Goal: Task Accomplishment & Management: Use online tool/utility

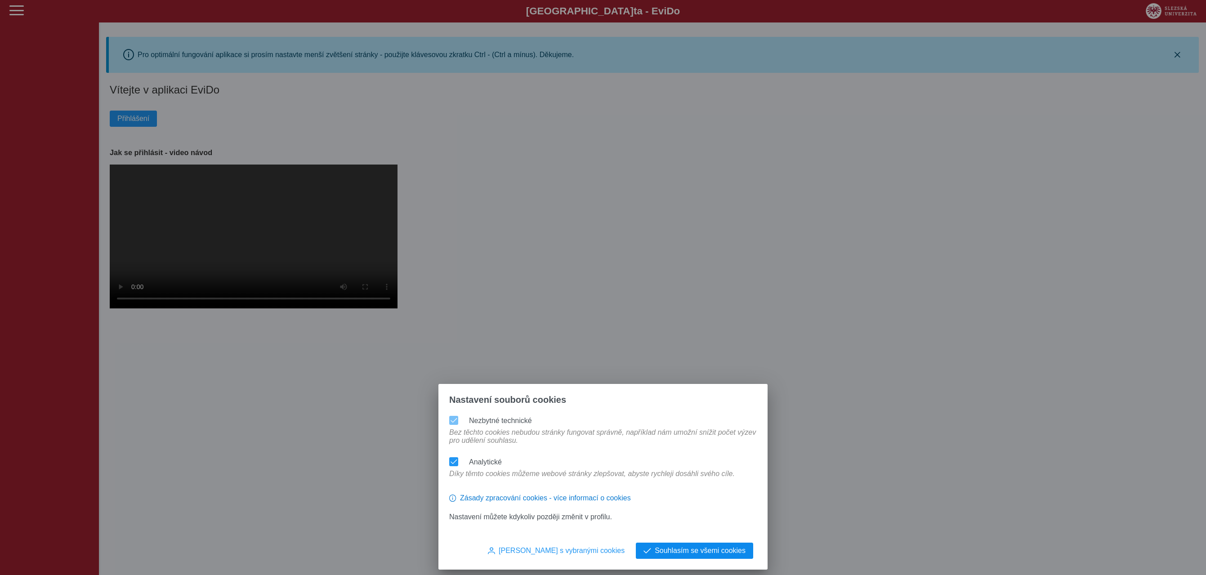
click at [686, 544] on div "Nastavení souborů cookies Nezbytné technické Bez těchto cookies nebudou stránky…" at bounding box center [602, 477] width 329 height 186
click at [689, 549] on span "Souhlasím se všemi cookies" at bounding box center [700, 551] width 91 height 8
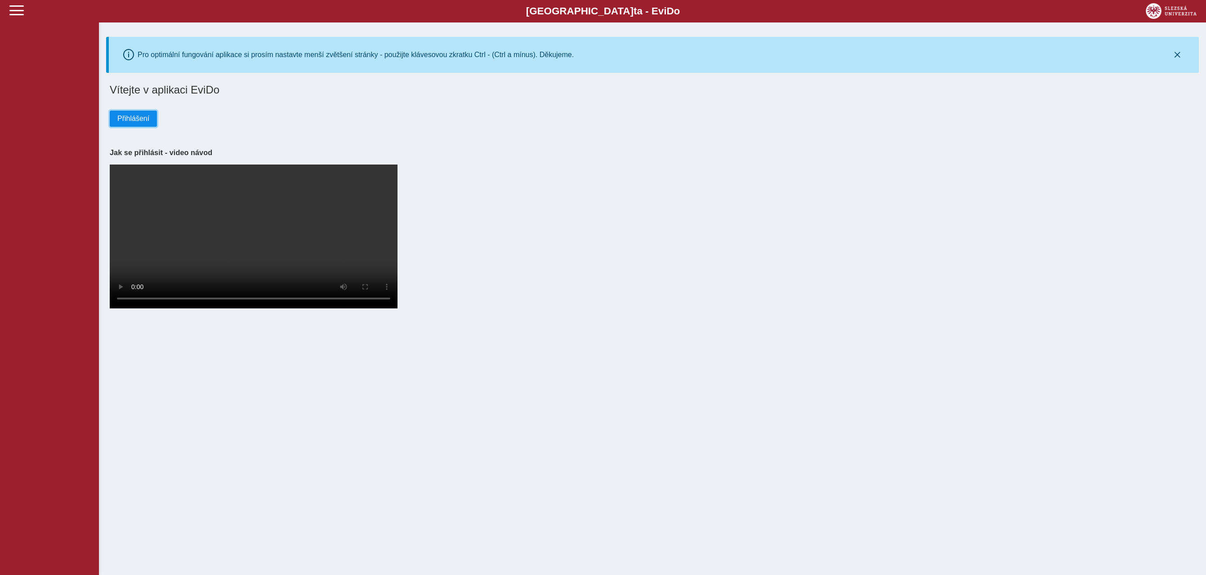
click at [142, 125] on button "Přihlášení" at bounding box center [133, 119] width 47 height 16
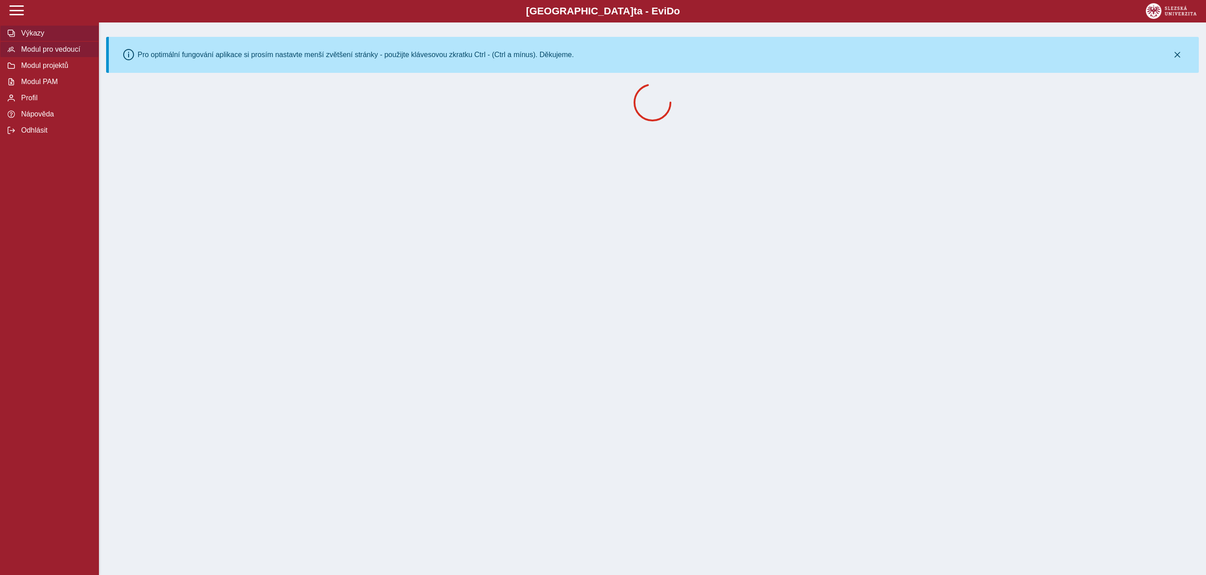
click at [63, 55] on button "Modul pro vedoucí" at bounding box center [49, 49] width 99 height 16
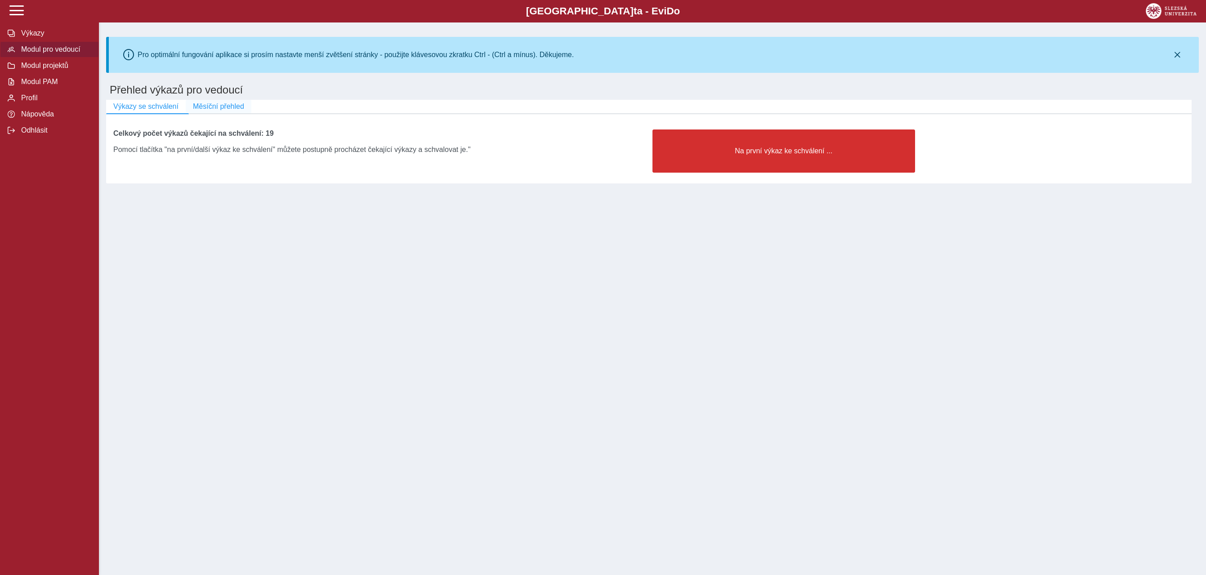
click at [242, 103] on span "Měsíční přehled" at bounding box center [218, 107] width 51 height 8
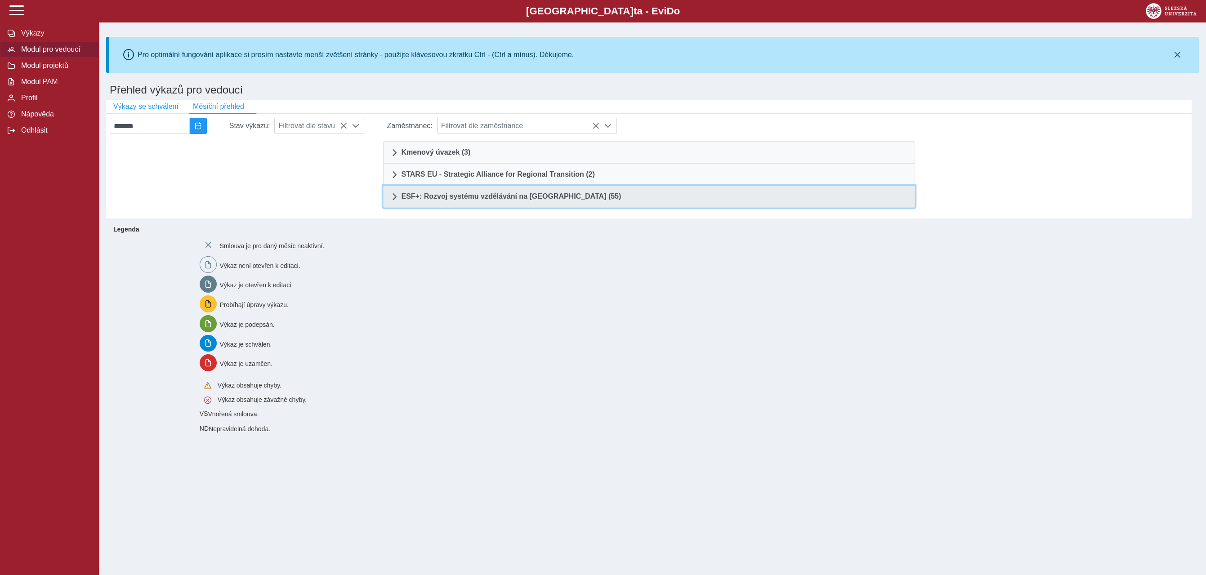
click at [616, 204] on link "ESF+: Rozvoj systému vzdělávání na Slezské univerzitě (55)" at bounding box center [649, 197] width 532 height 22
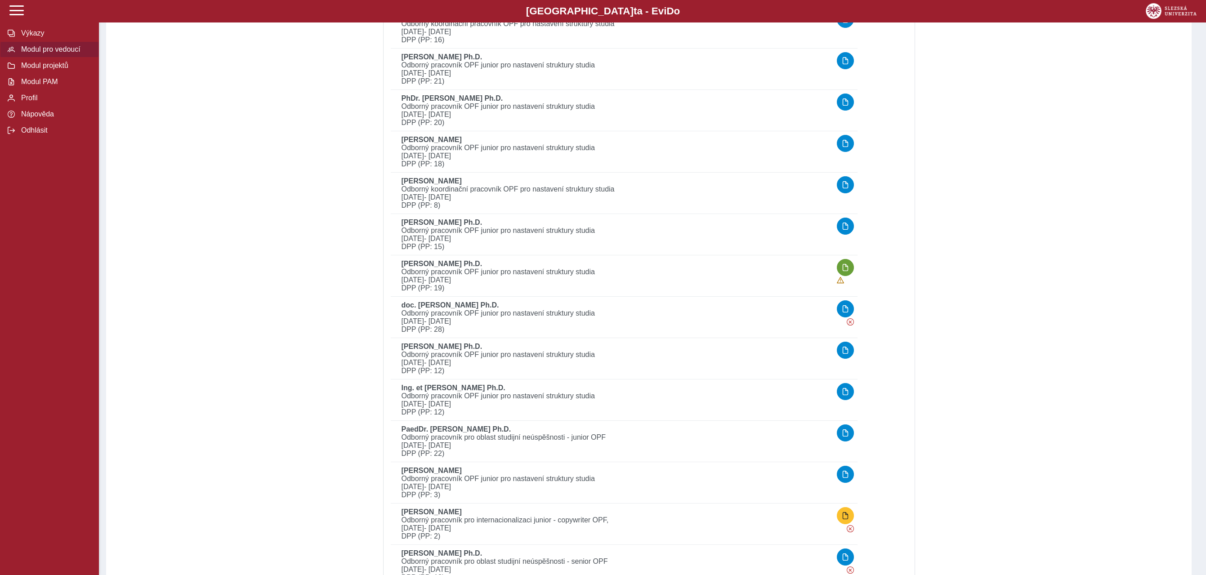
scroll to position [462, 0]
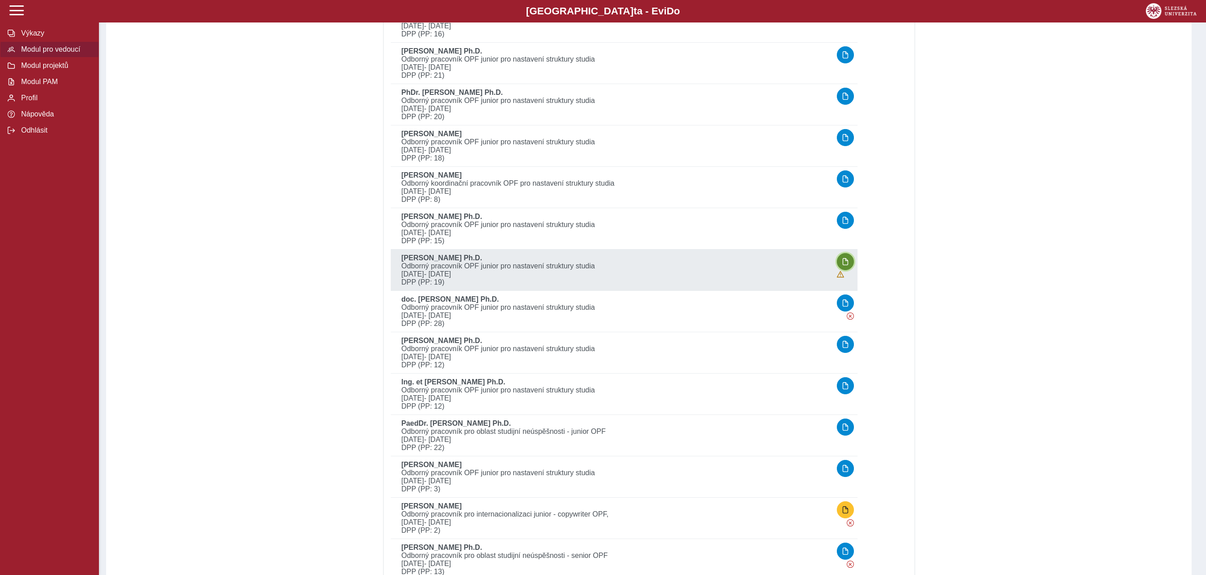
click at [849, 259] on span "button" at bounding box center [845, 261] width 7 height 7
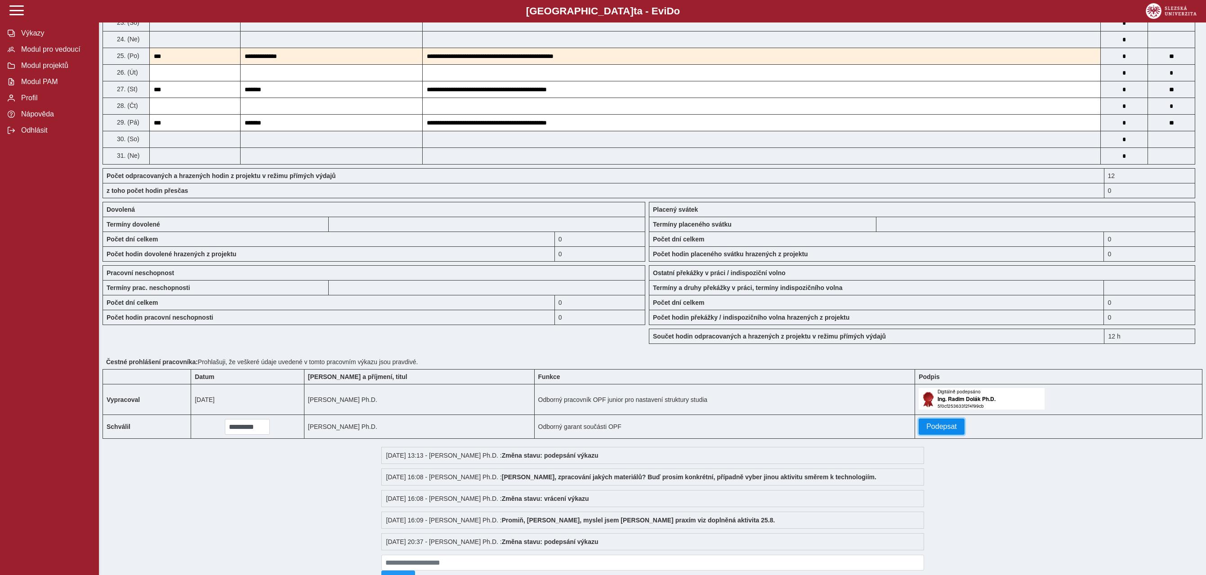
scroll to position [579, 0]
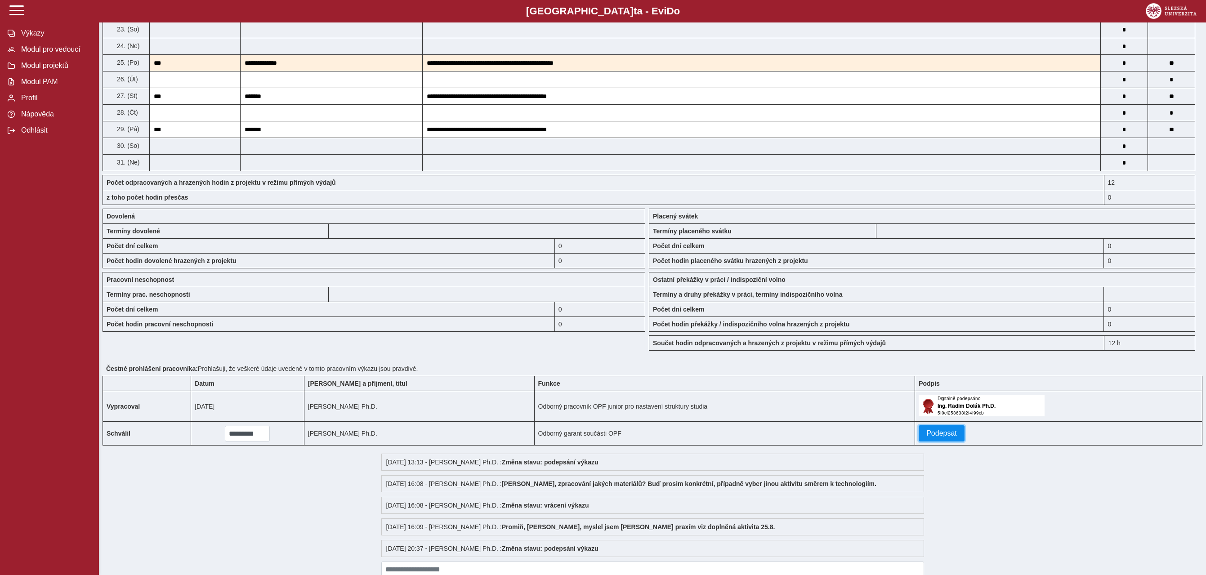
click at [932, 430] on button "Podepsat" at bounding box center [942, 433] width 46 height 16
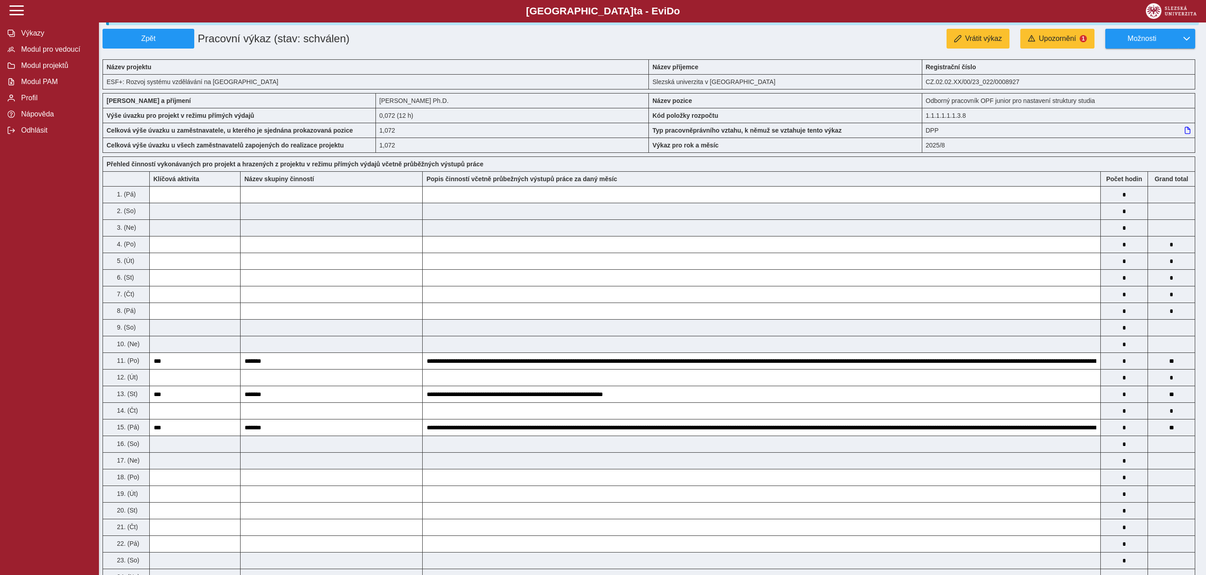
scroll to position [0, 0]
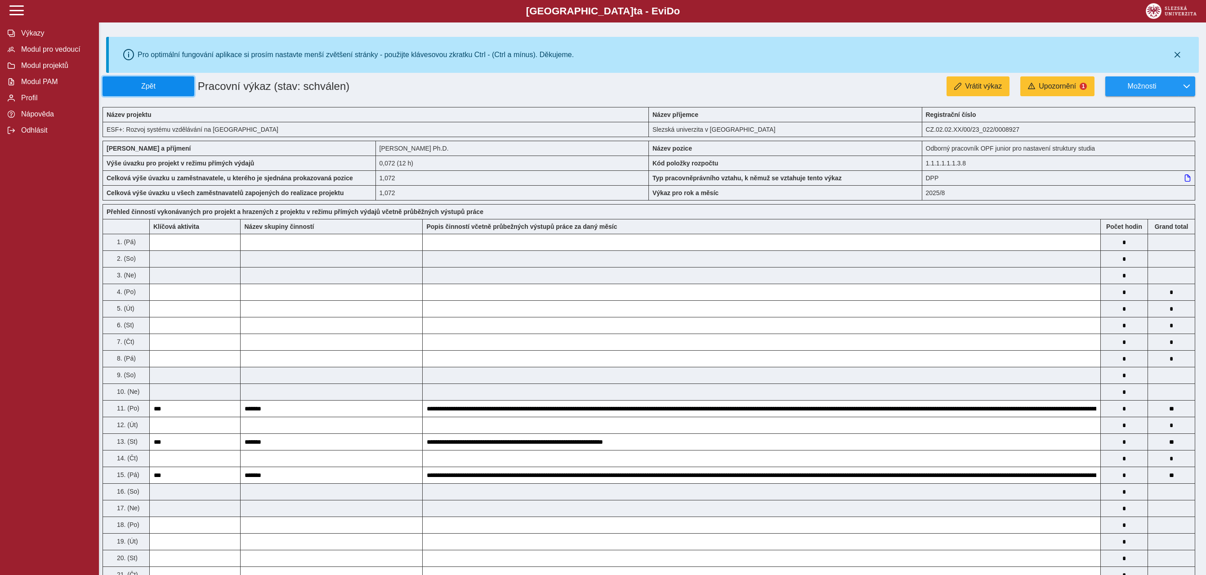
click at [156, 77] on button "Zpět" at bounding box center [149, 86] width 92 height 20
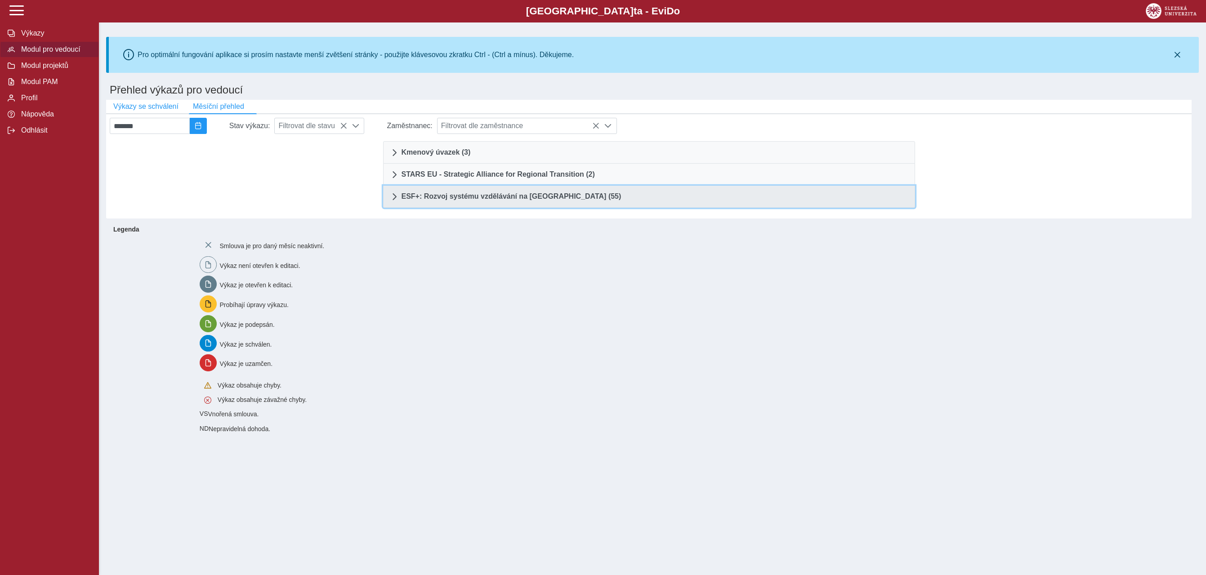
click at [558, 197] on span "ESF+: Rozvoj systému vzdělávání na Slezské univerzitě (55)" at bounding box center [511, 196] width 220 height 7
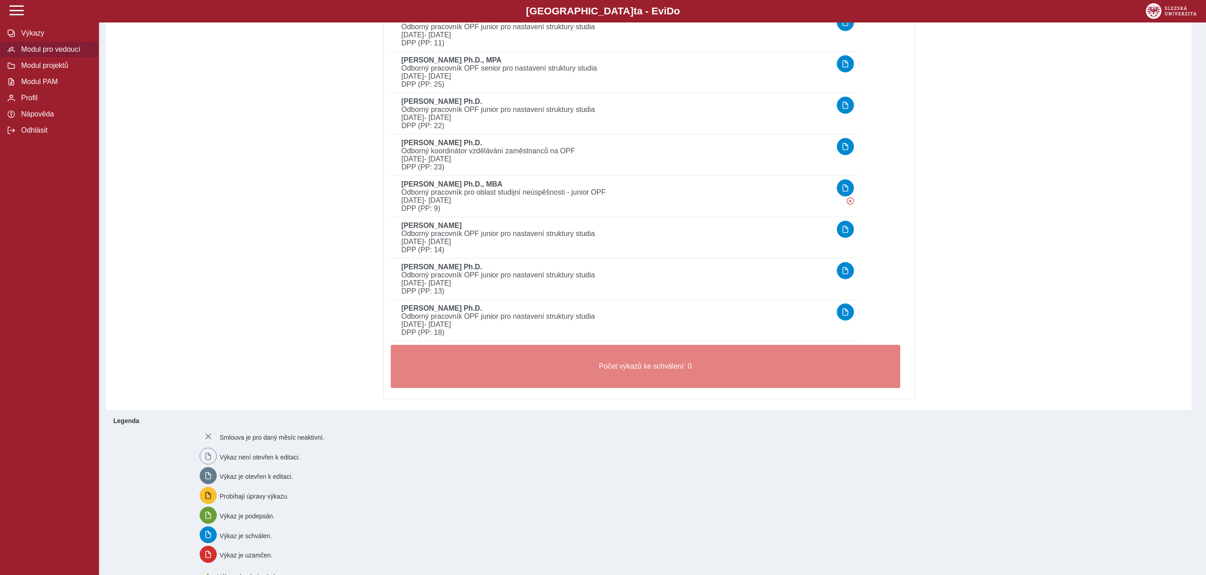
scroll to position [2162, 0]
